Goal: Transaction & Acquisition: Purchase product/service

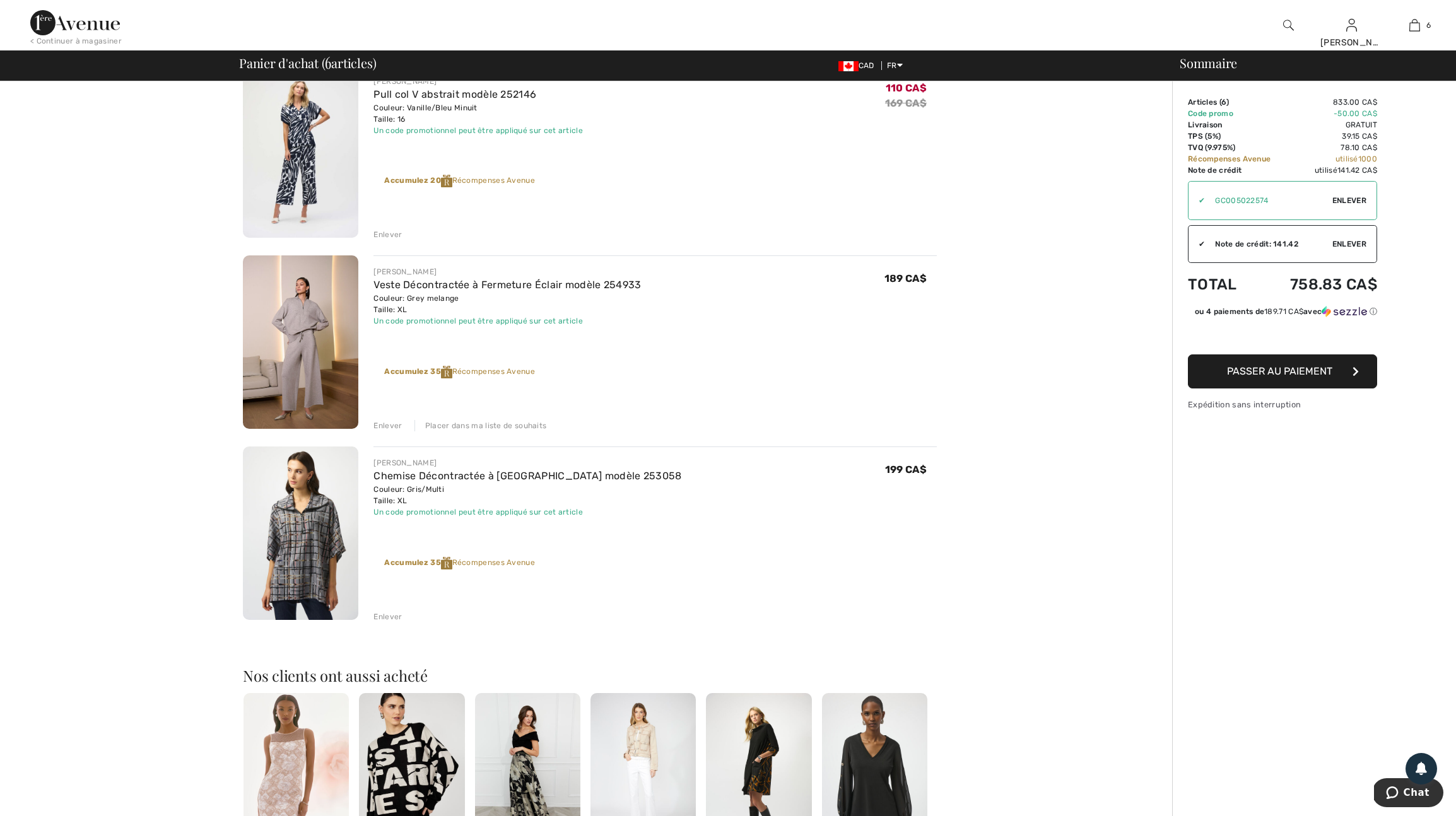
scroll to position [700, 0]
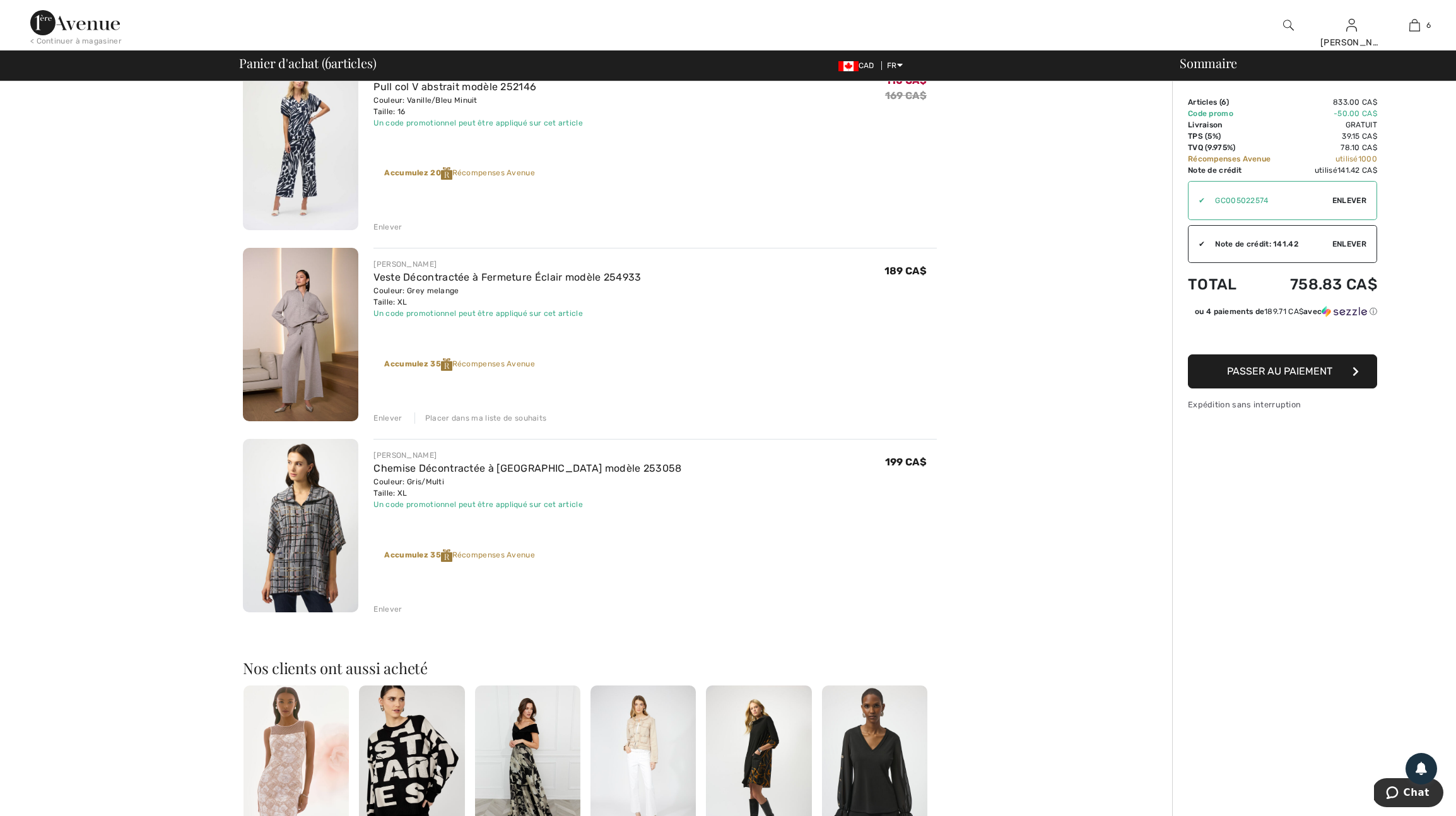
drag, startPoint x: 394, startPoint y: 649, endPoint x: 434, endPoint y: 658, distance: 41.0
click at [394, 615] on div "Enlever" at bounding box center [387, 609] width 28 height 12
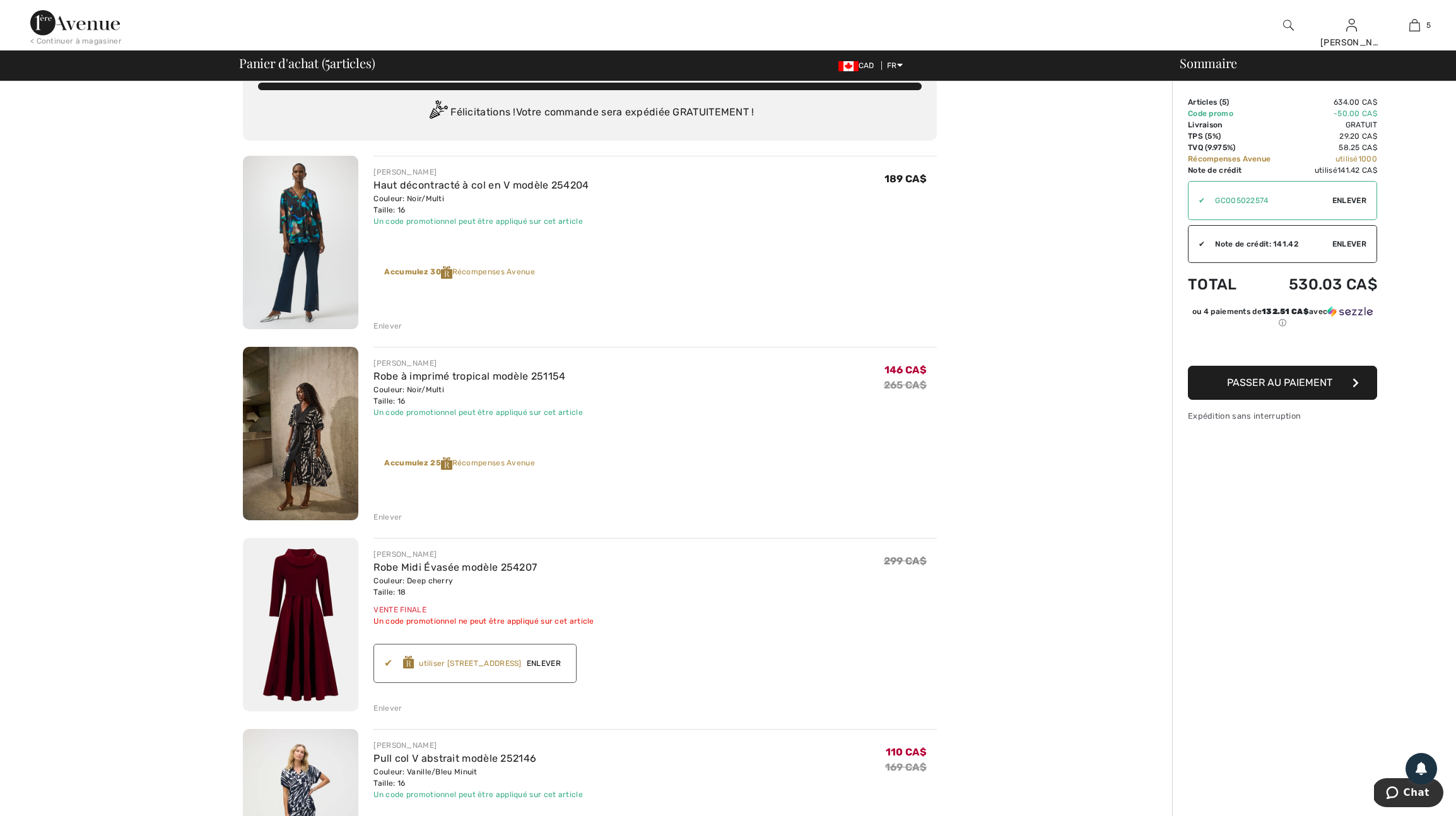
scroll to position [0, 0]
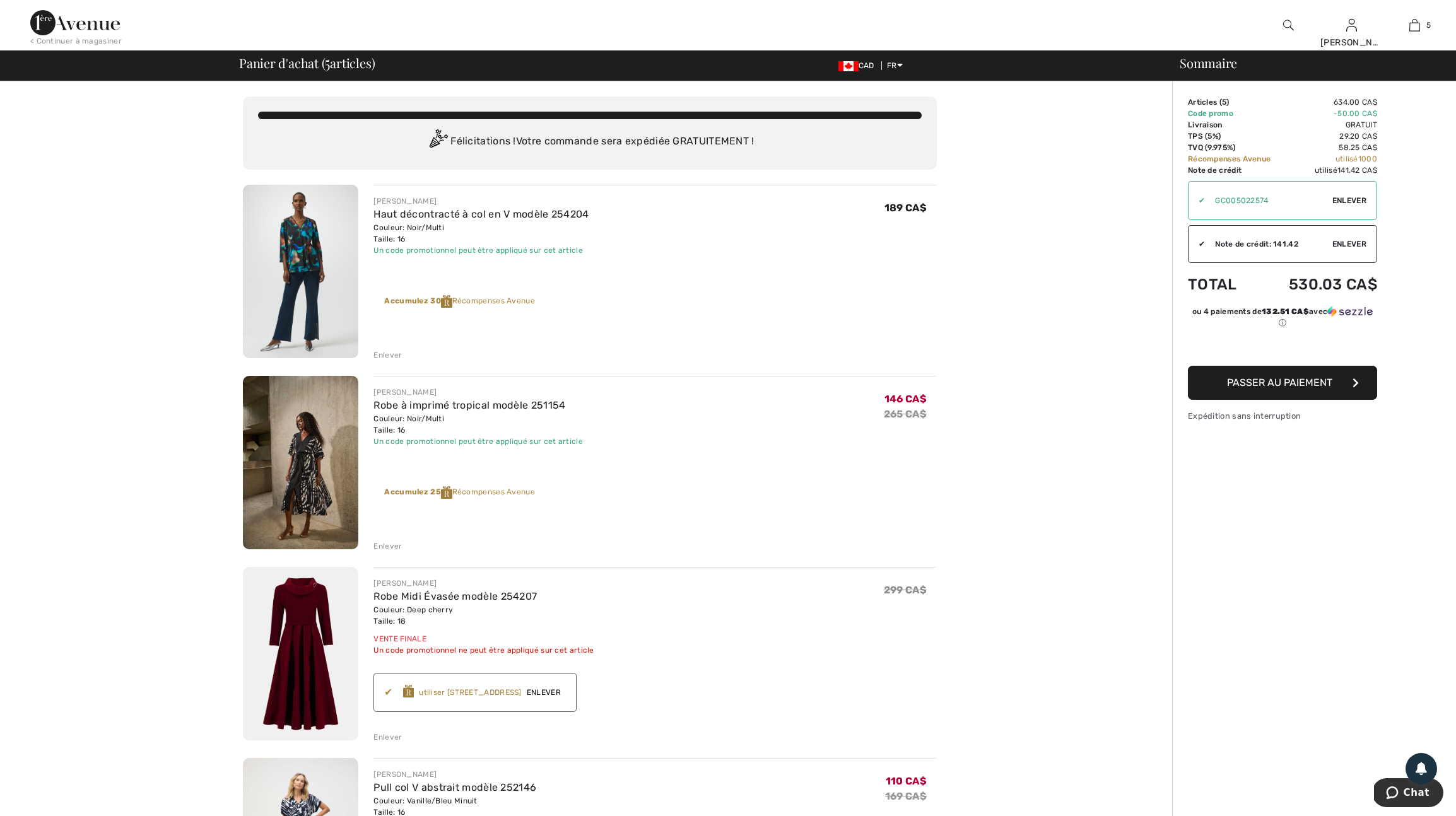
click at [91, 23] on img at bounding box center [75, 23] width 90 height 25
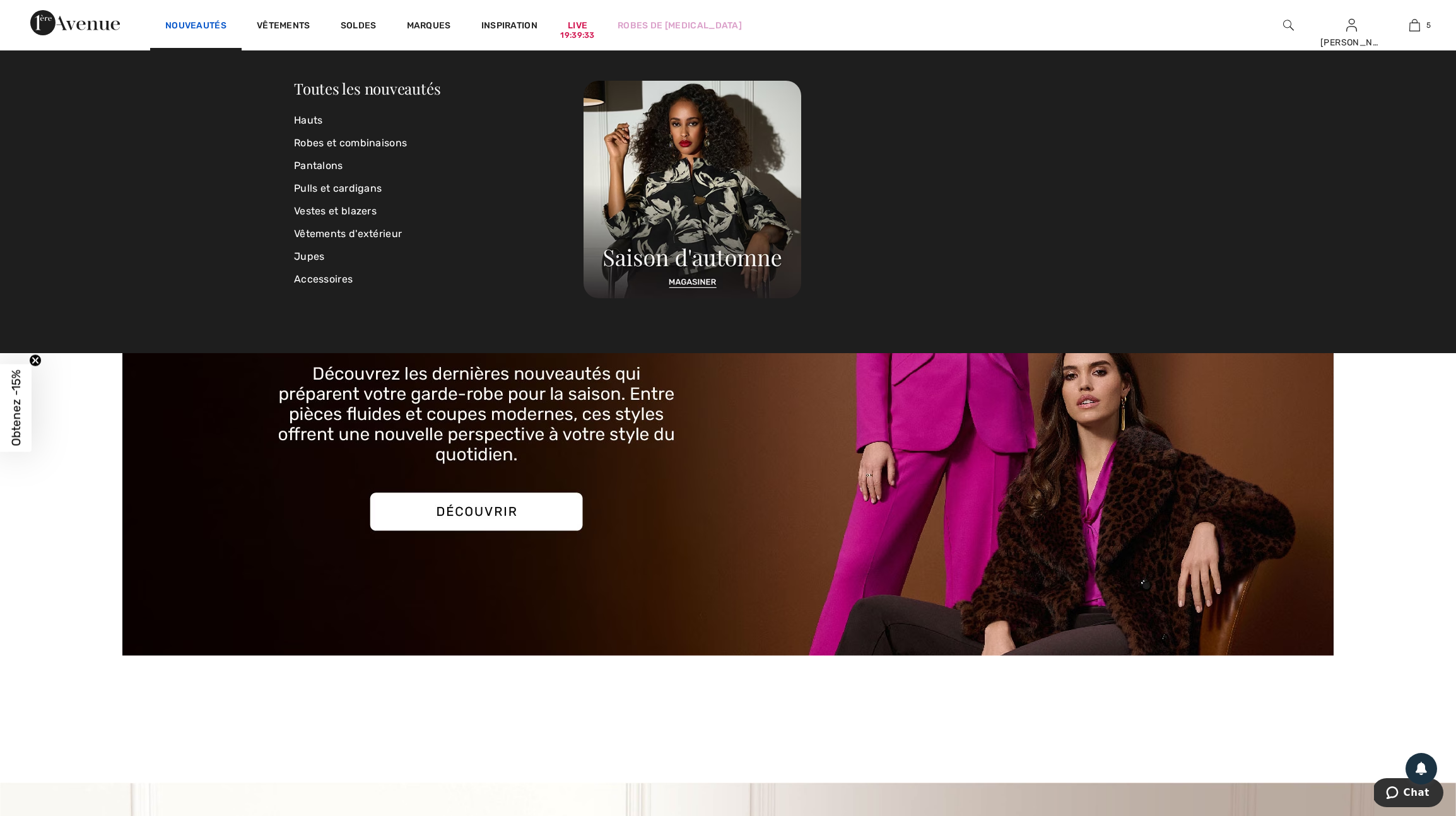
click at [209, 22] on link "Nouveautés" at bounding box center [196, 27] width 61 height 13
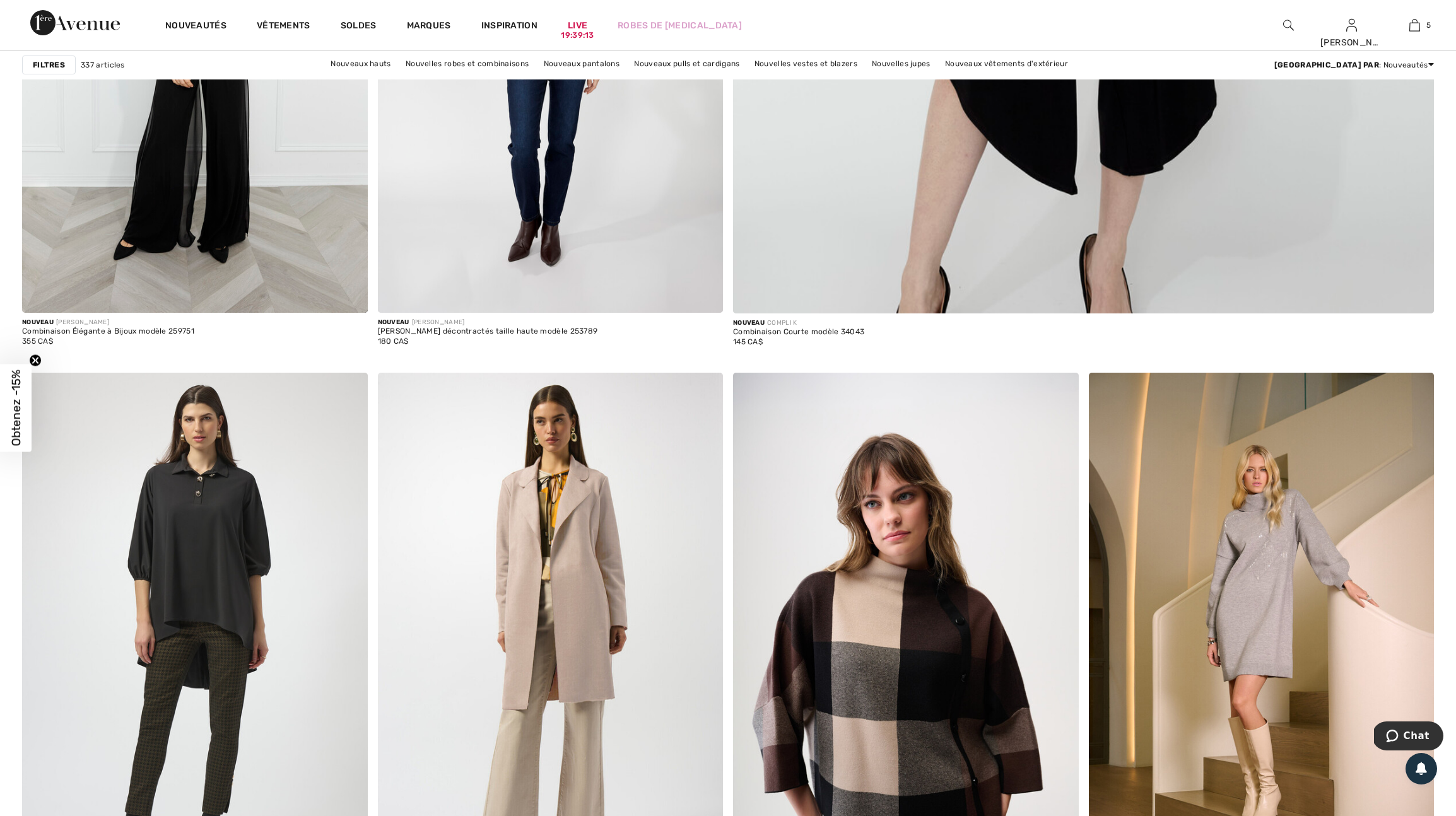
scroll to position [935, 0]
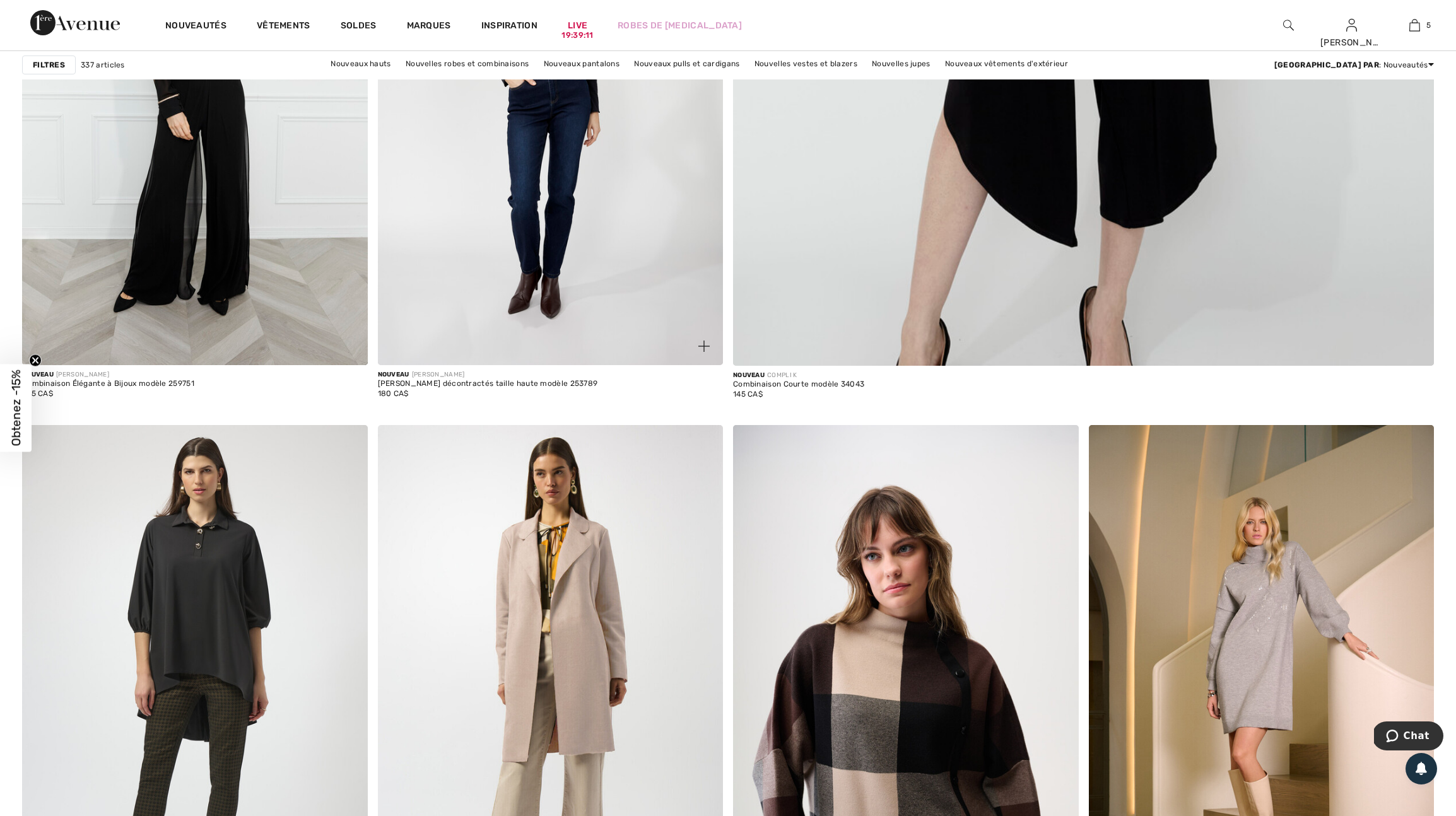
click at [704, 352] on img at bounding box center [704, 346] width 12 height 12
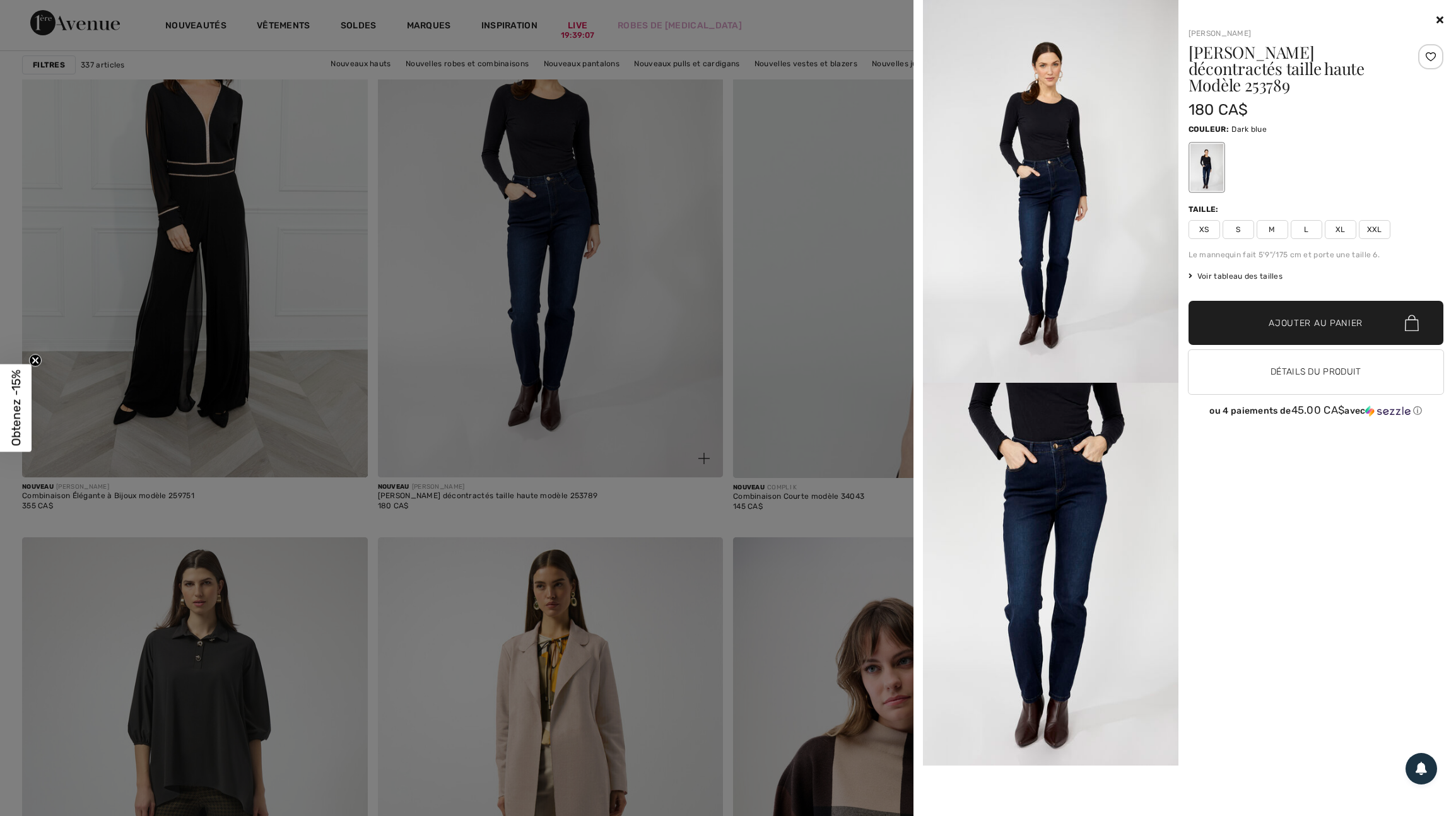
scroll to position [824, 0]
click at [704, 354] on div at bounding box center [728, 408] width 1456 height 816
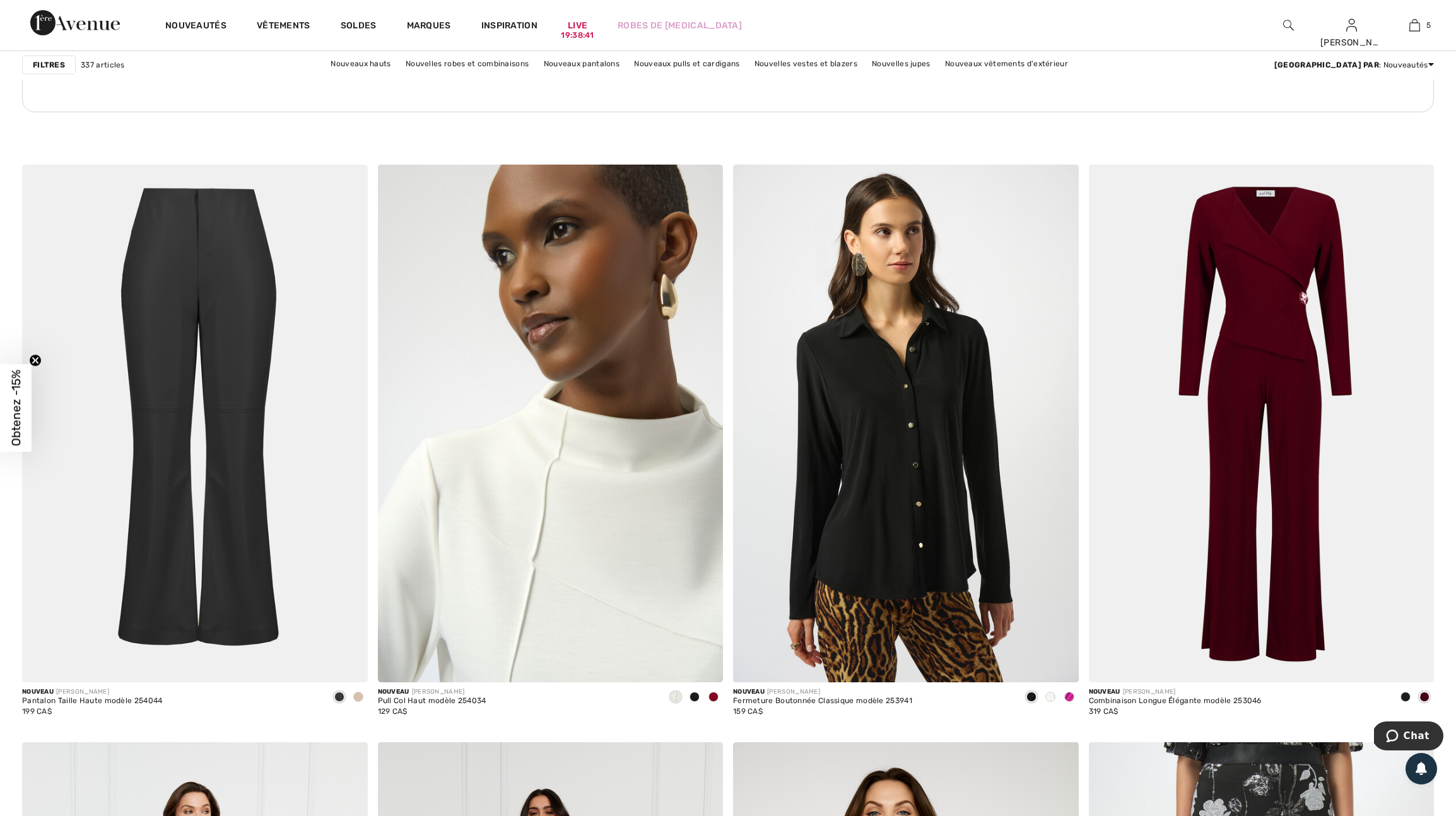
scroll to position [2559, 0]
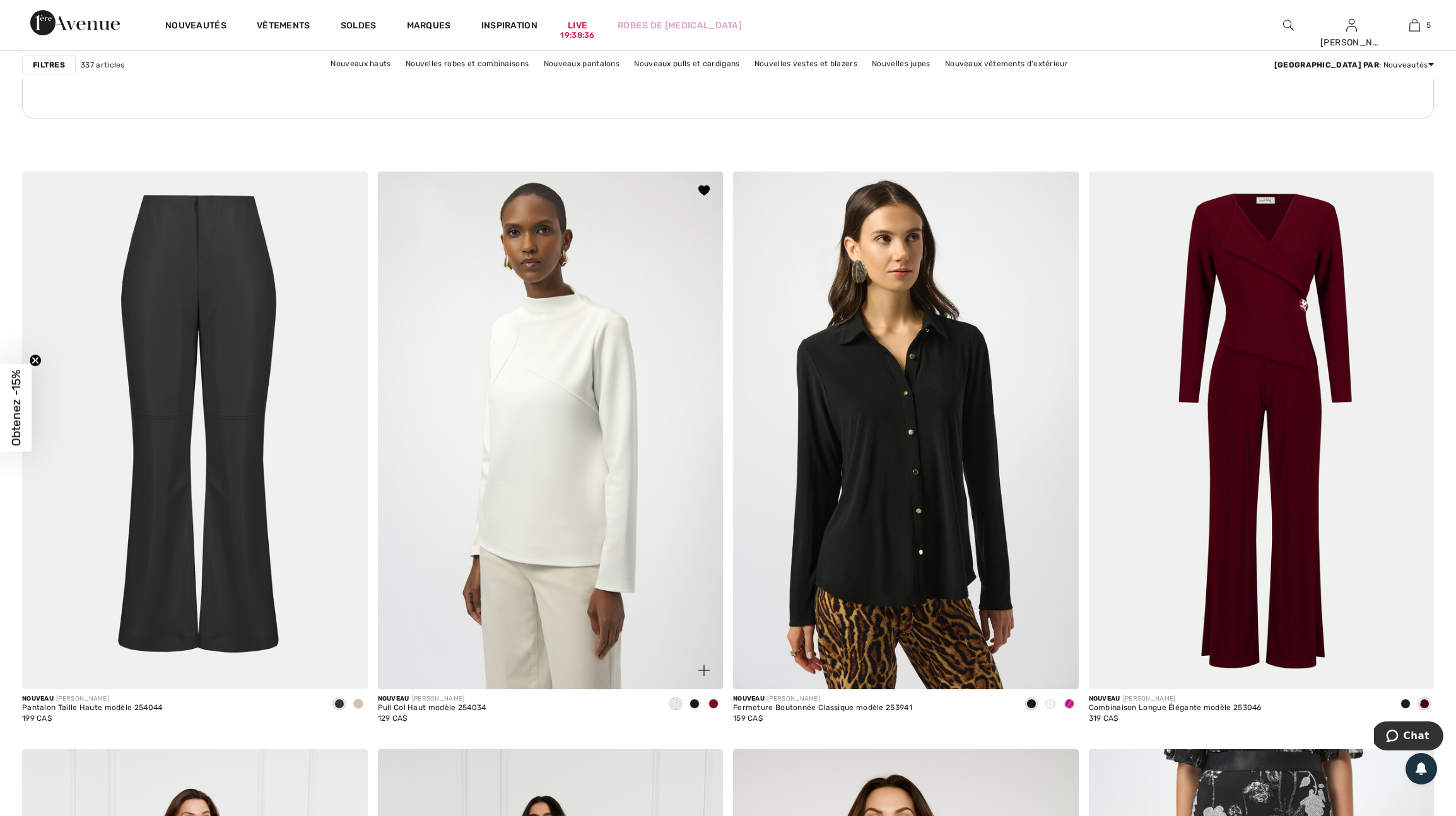
click at [714, 709] on span at bounding box center [713, 704] width 10 height 10
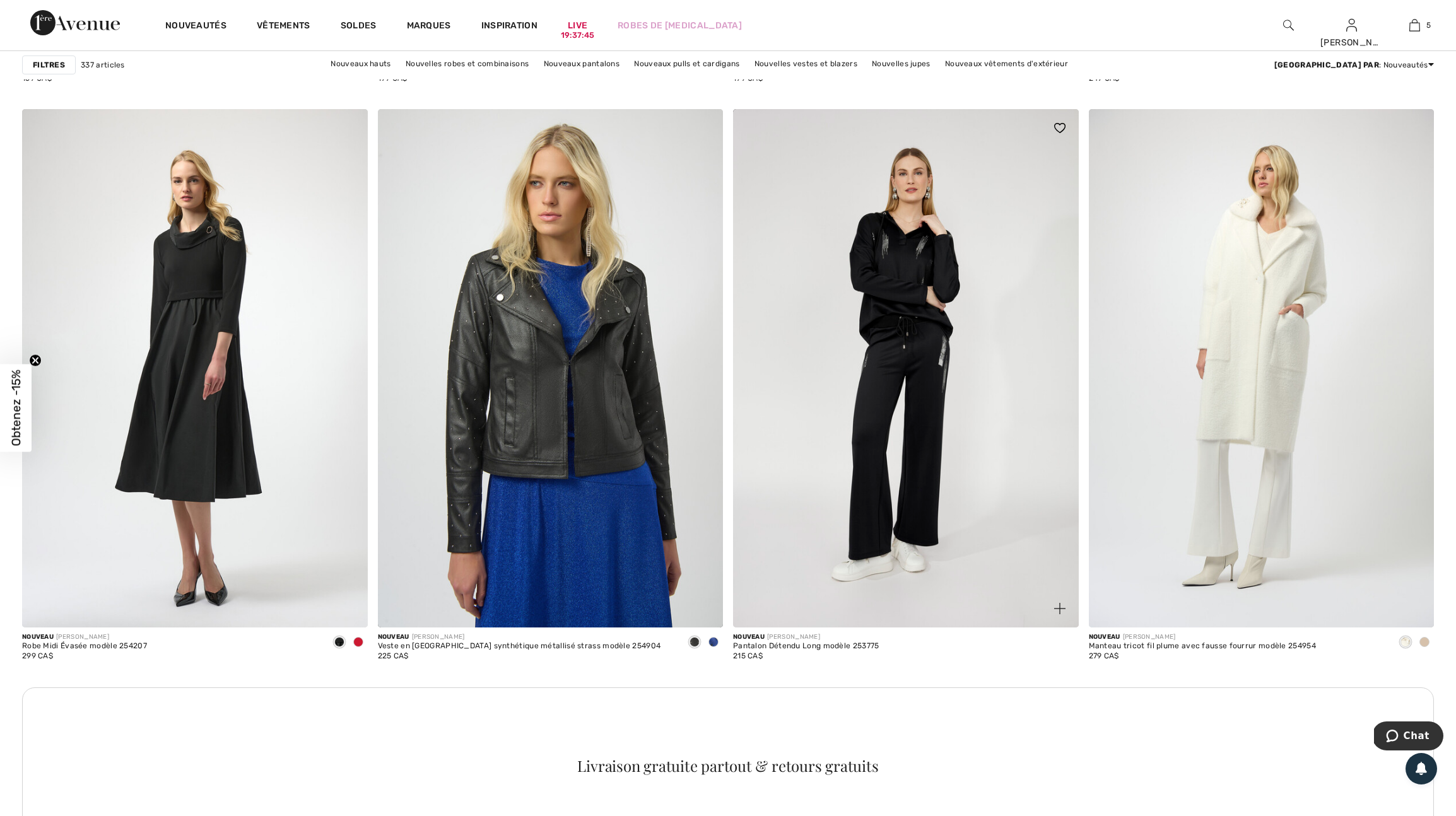
scroll to position [6338, 0]
click at [355, 645] on span at bounding box center [358, 640] width 10 height 10
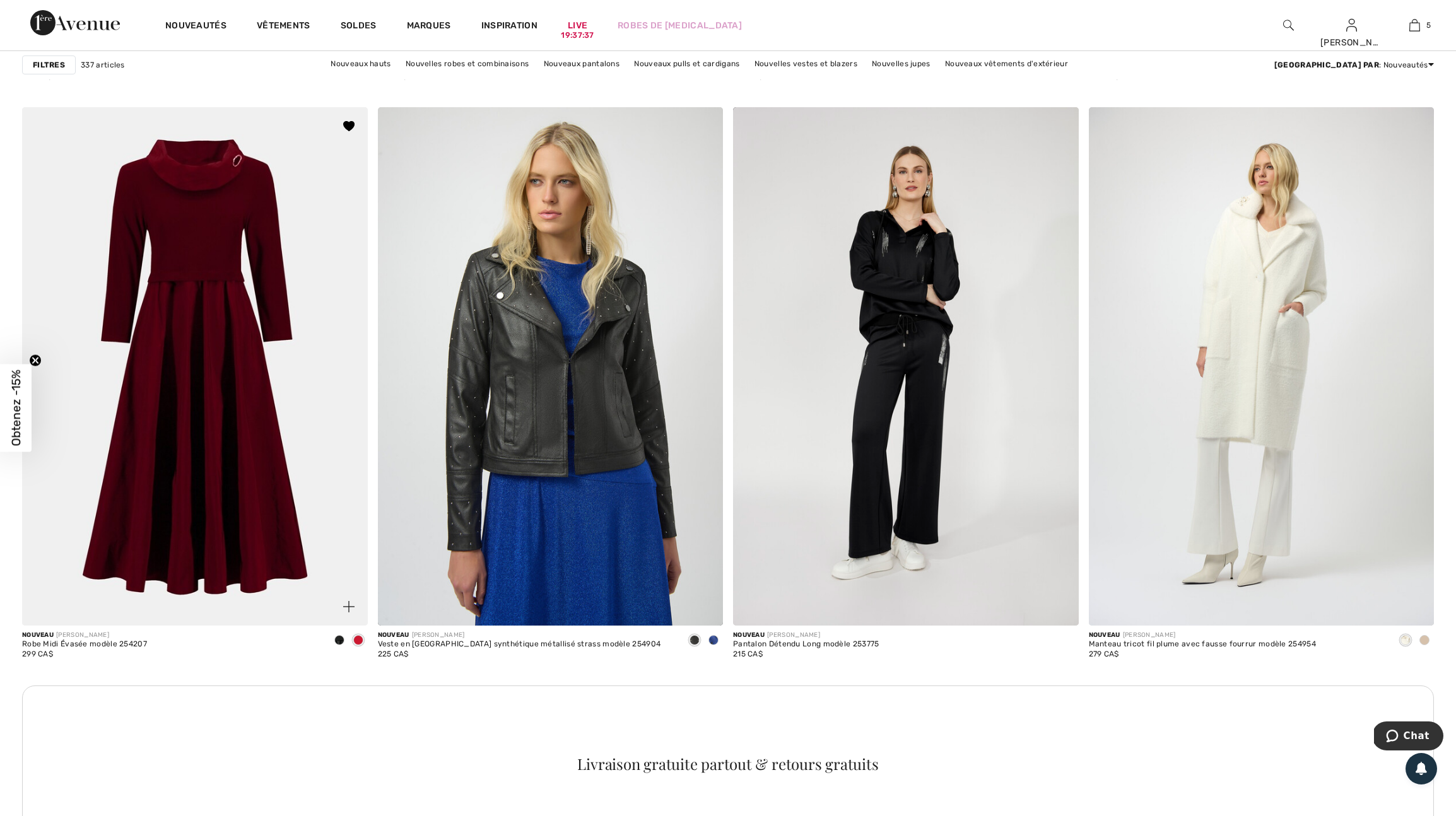
click at [337, 651] on div at bounding box center [339, 641] width 19 height 21
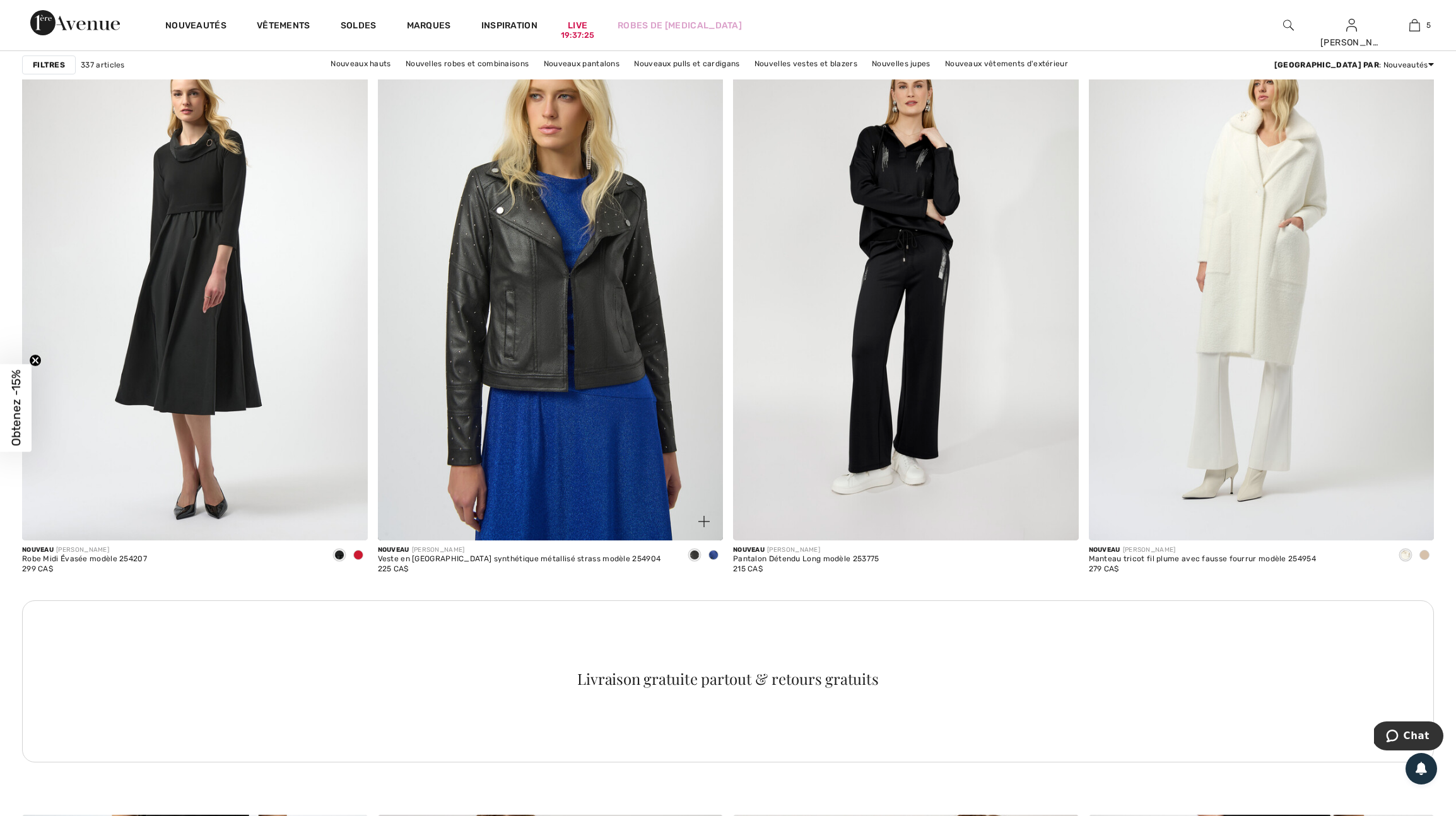
scroll to position [6426, 0]
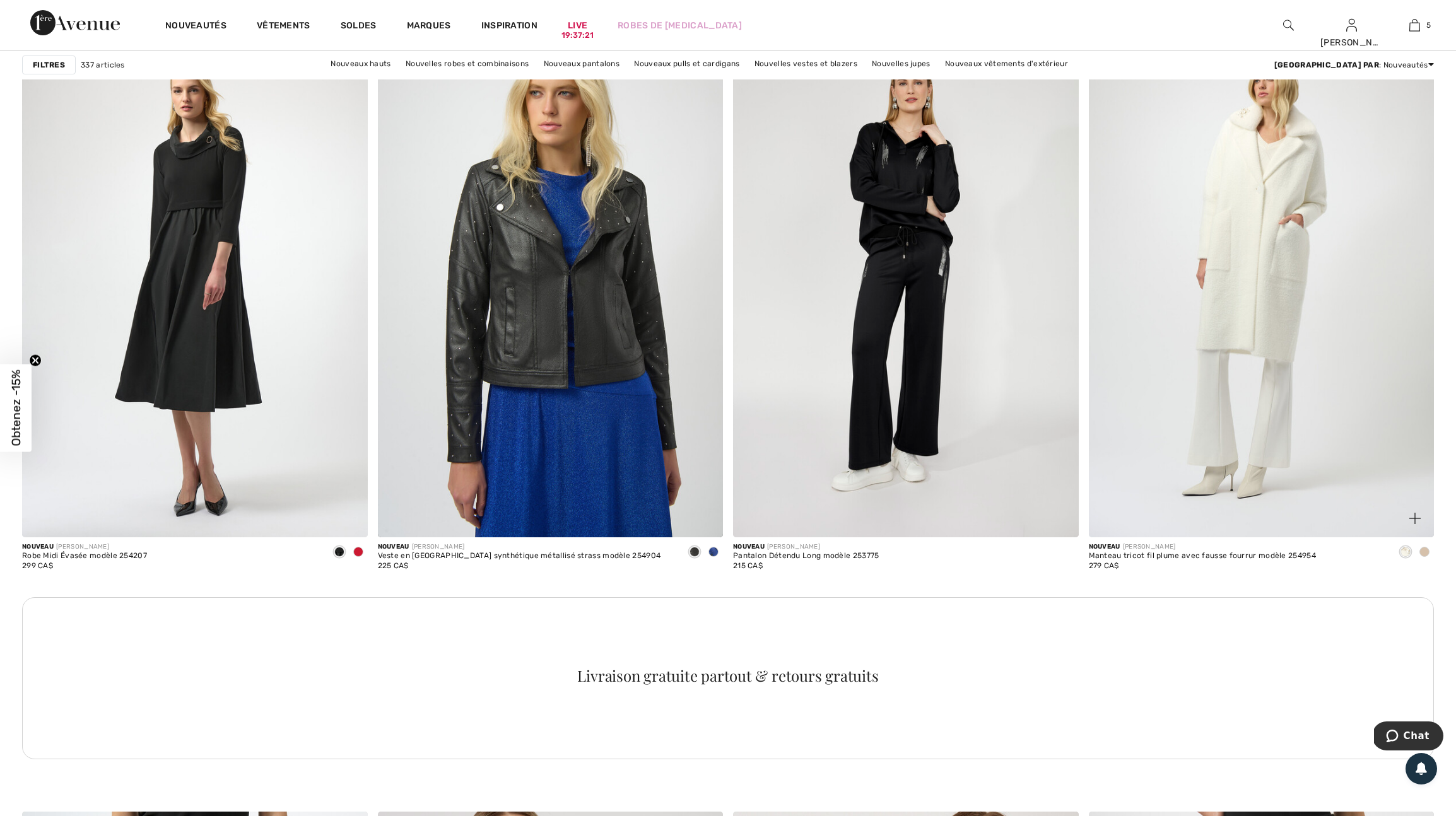
click at [1428, 557] on span at bounding box center [1424, 551] width 10 height 10
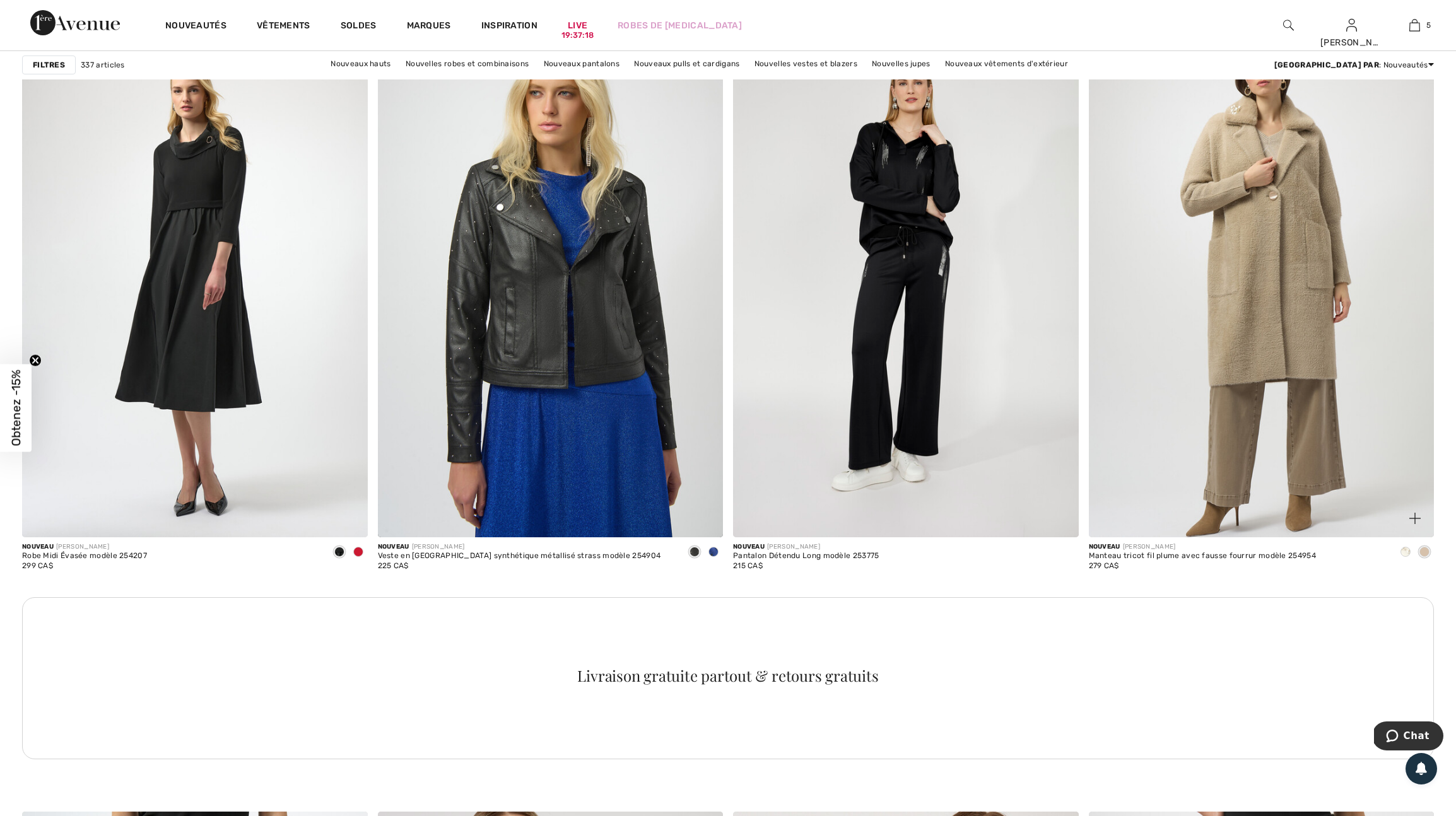
click at [1405, 557] on span at bounding box center [1405, 551] width 10 height 10
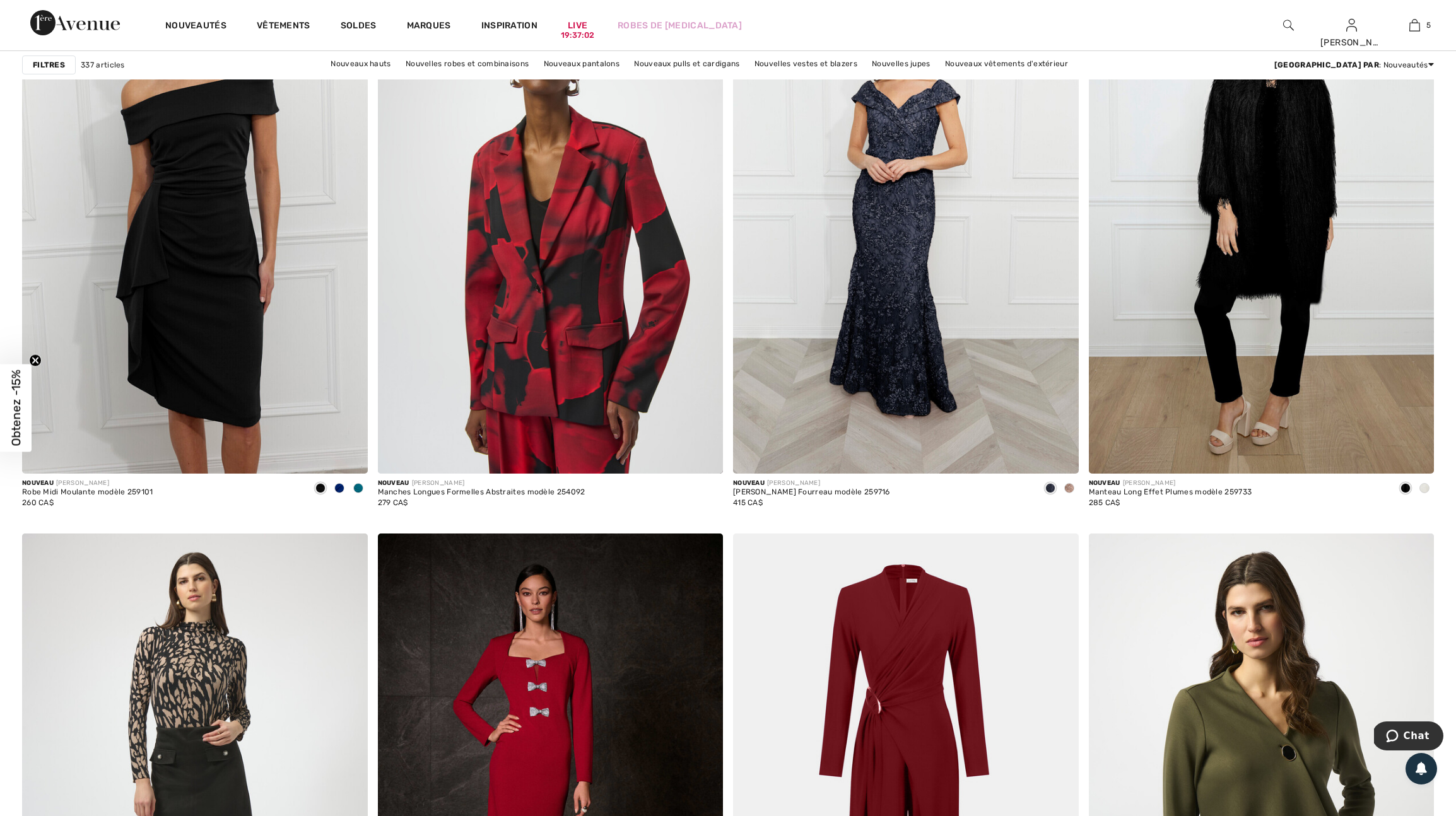
scroll to position [7862, 0]
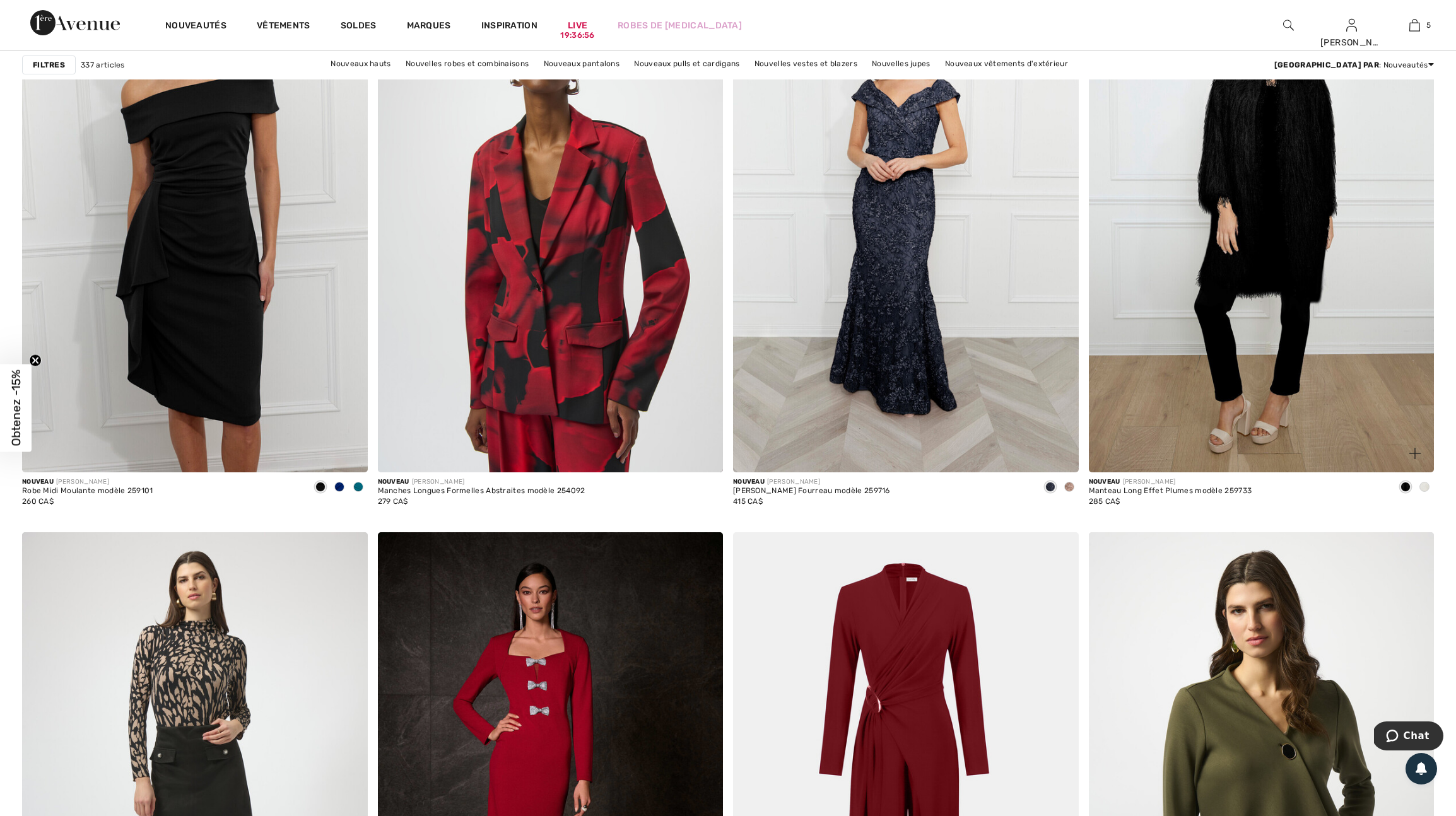
click at [1430, 498] on div at bounding box center [1425, 487] width 19 height 21
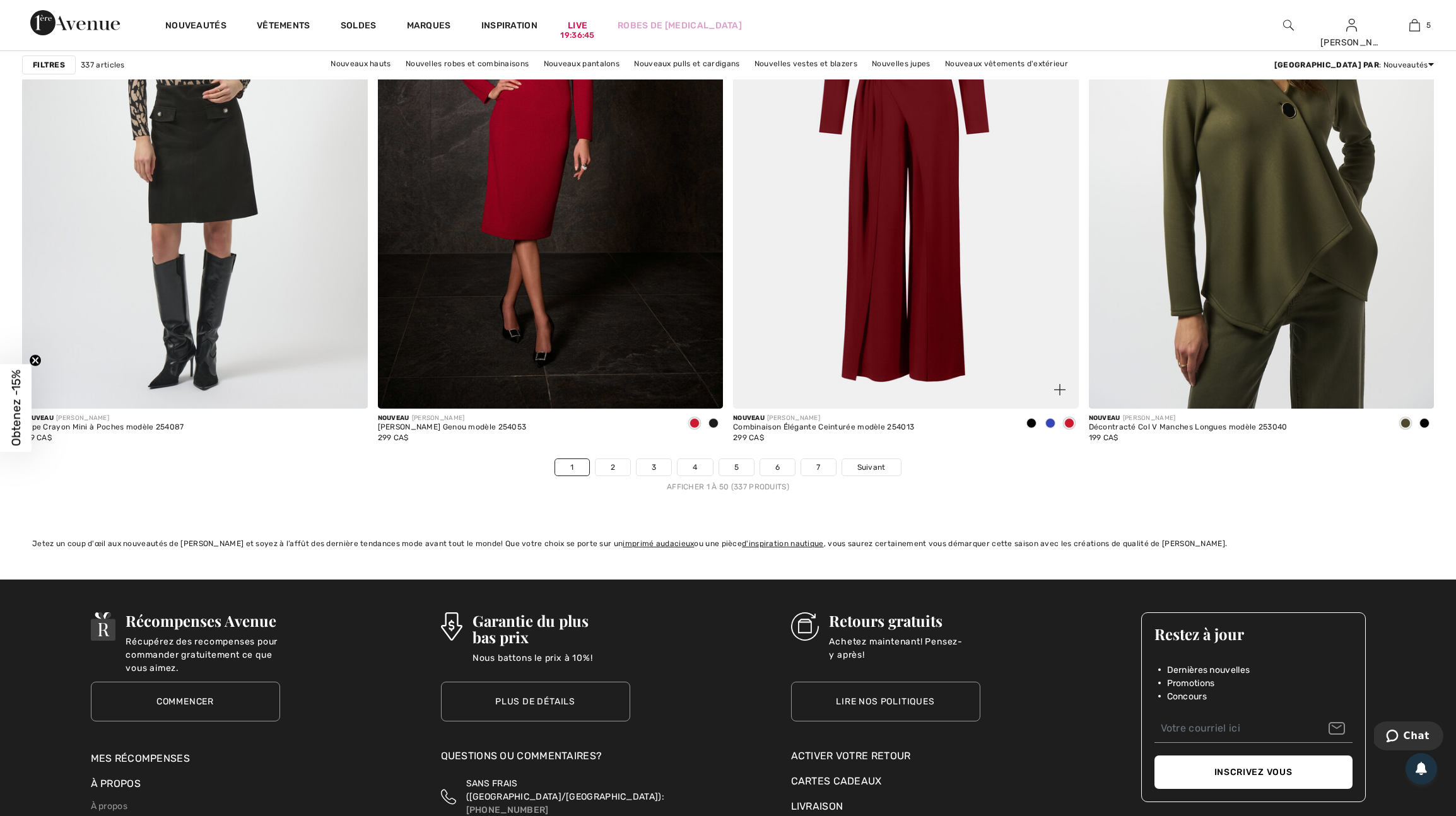
scroll to position [8506, 0]
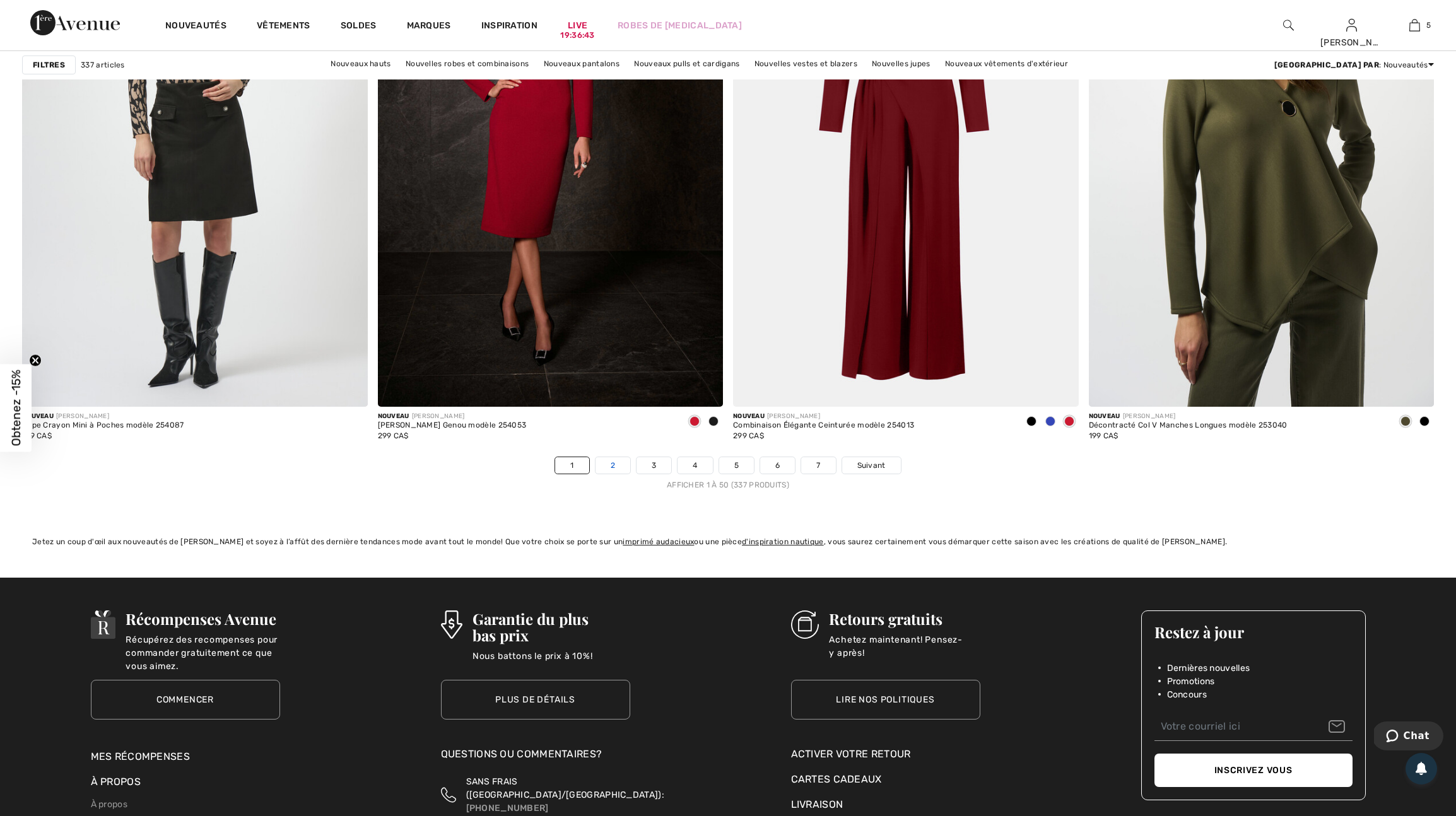
click at [597, 474] on link "2" at bounding box center [612, 465] width 34 height 16
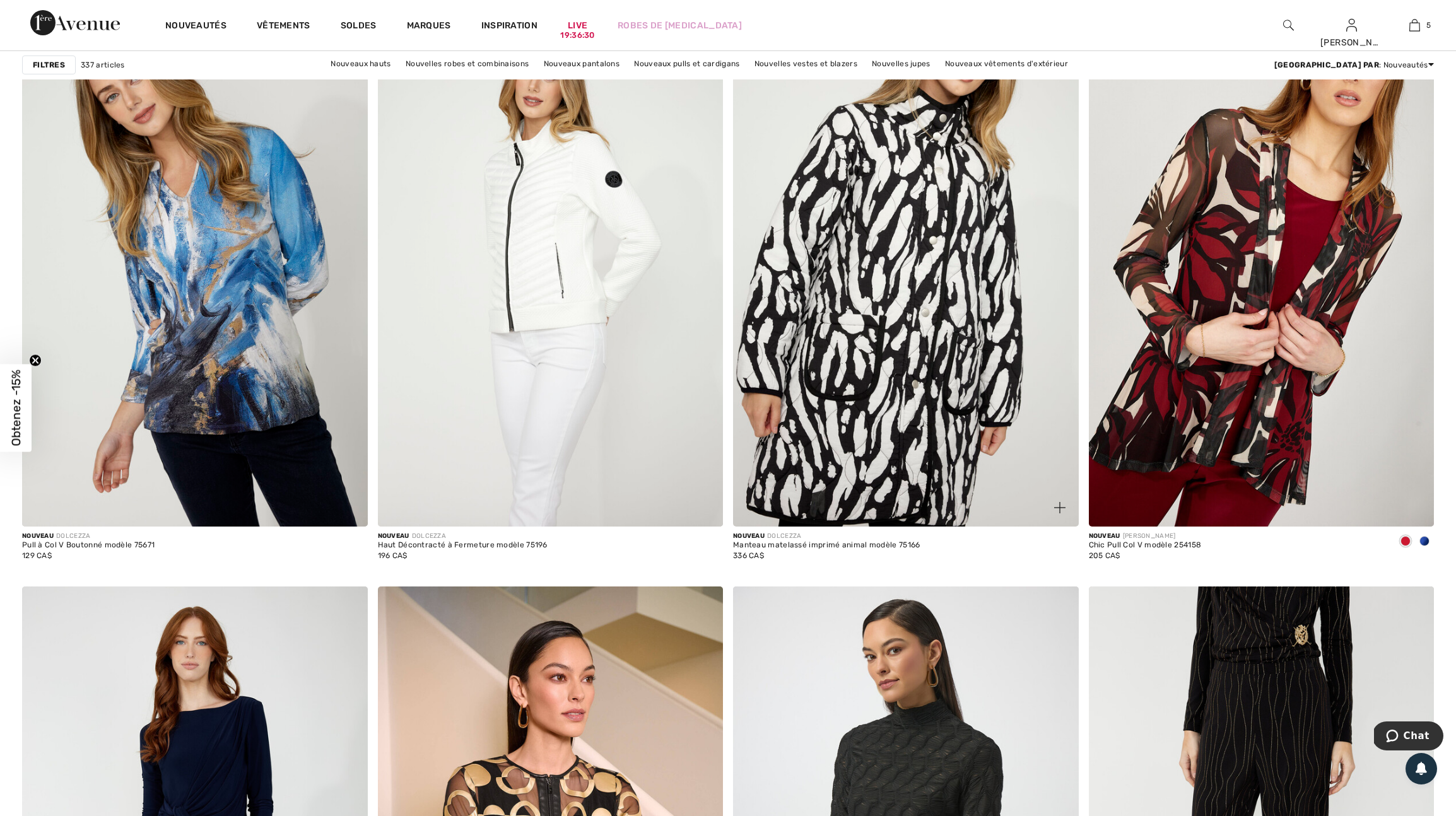
scroll to position [1350, 0]
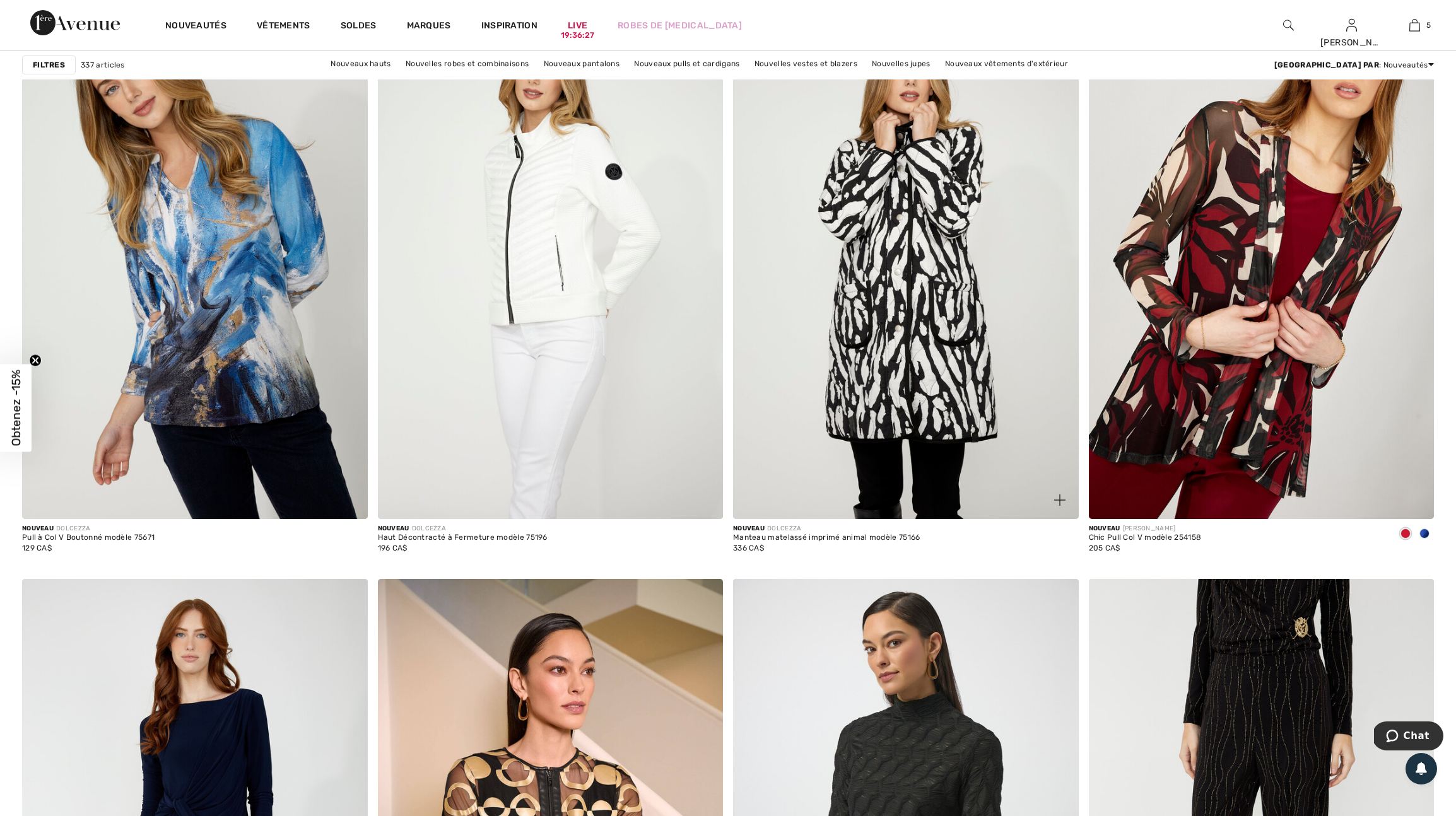
click at [1060, 506] on img at bounding box center [1060, 500] width 12 height 12
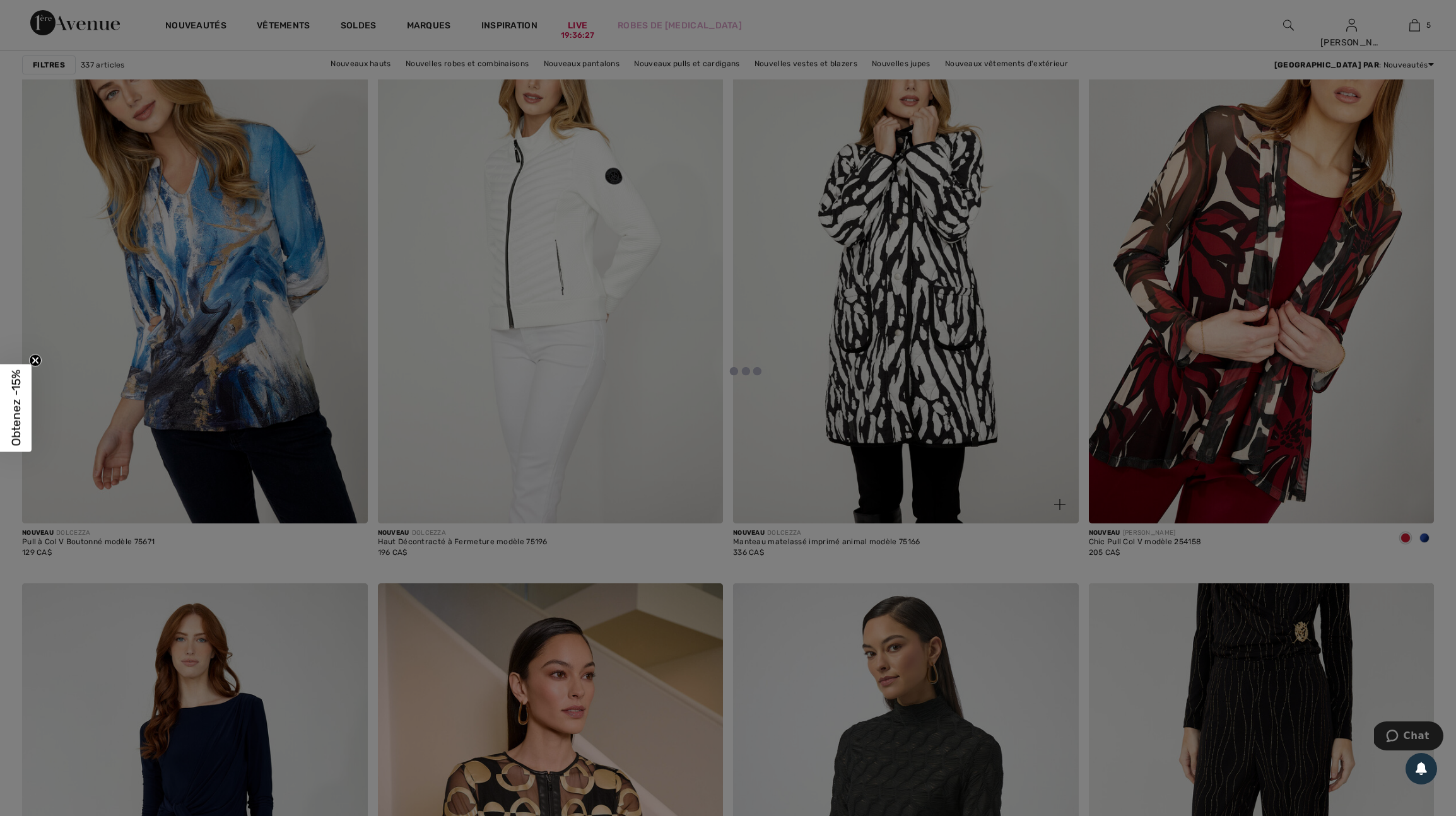
scroll to position [1353, 0]
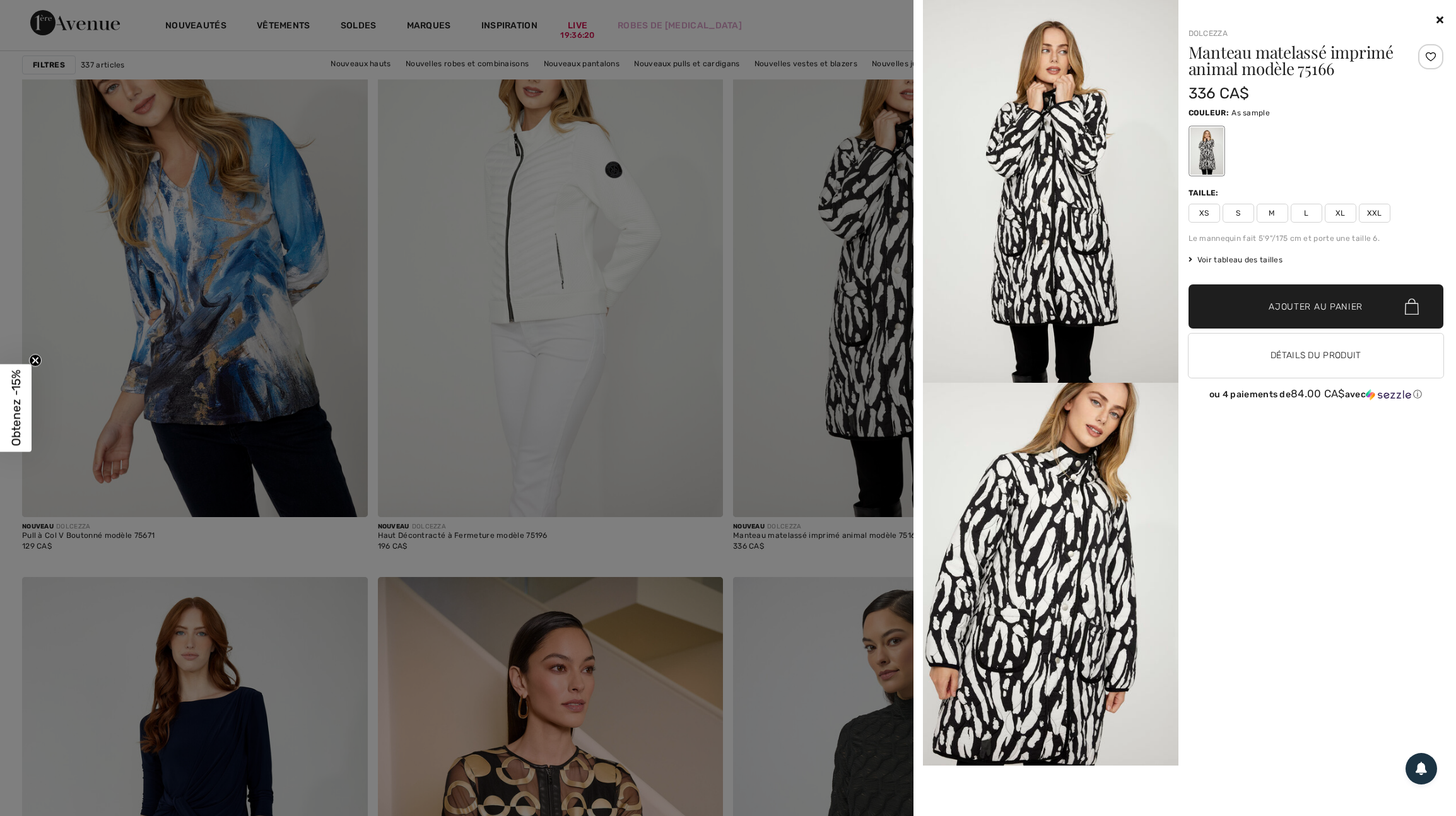
click at [843, 501] on div at bounding box center [728, 408] width 1456 height 816
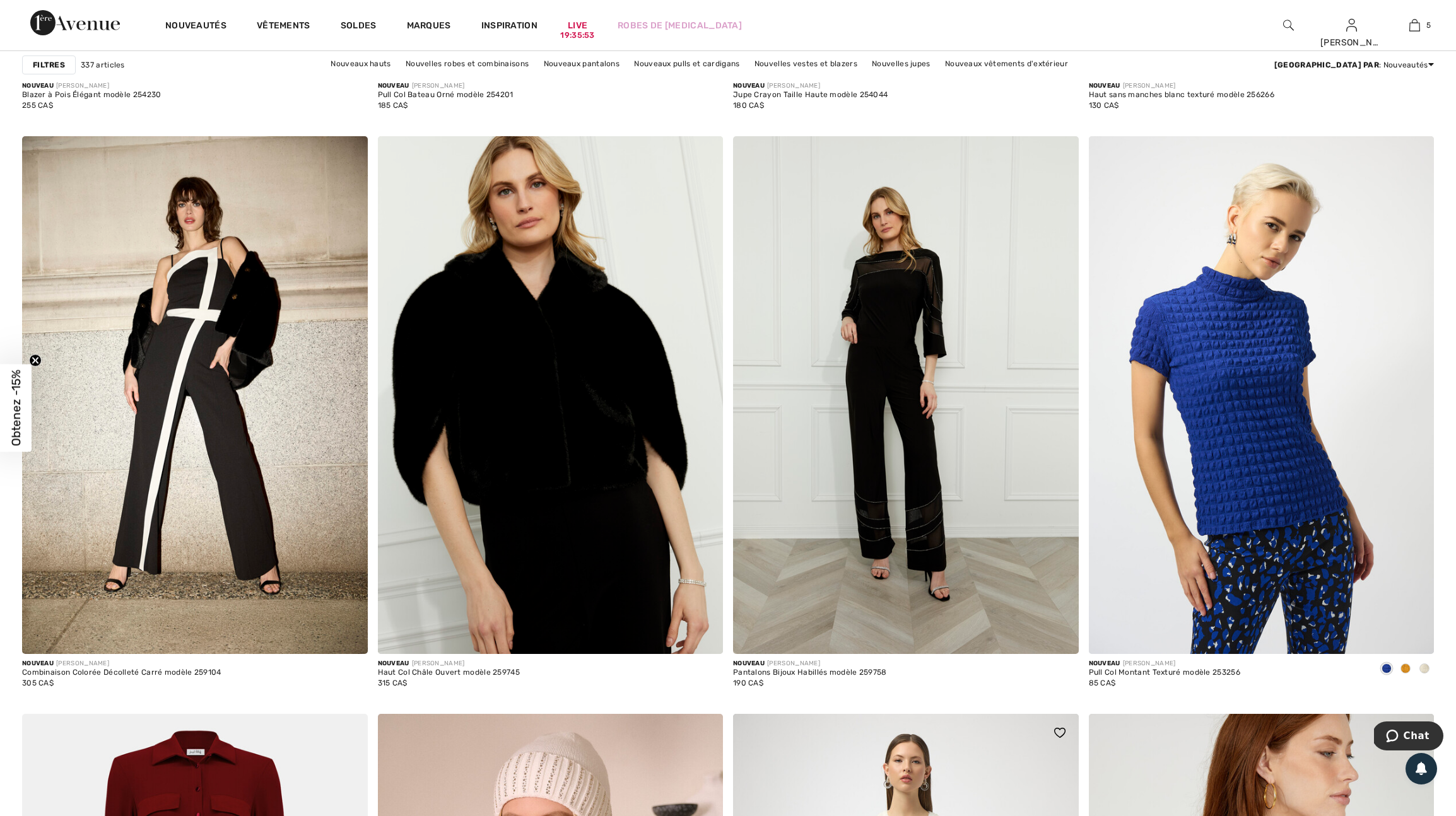
scroll to position [3111, 0]
